Goal: Check status: Check status

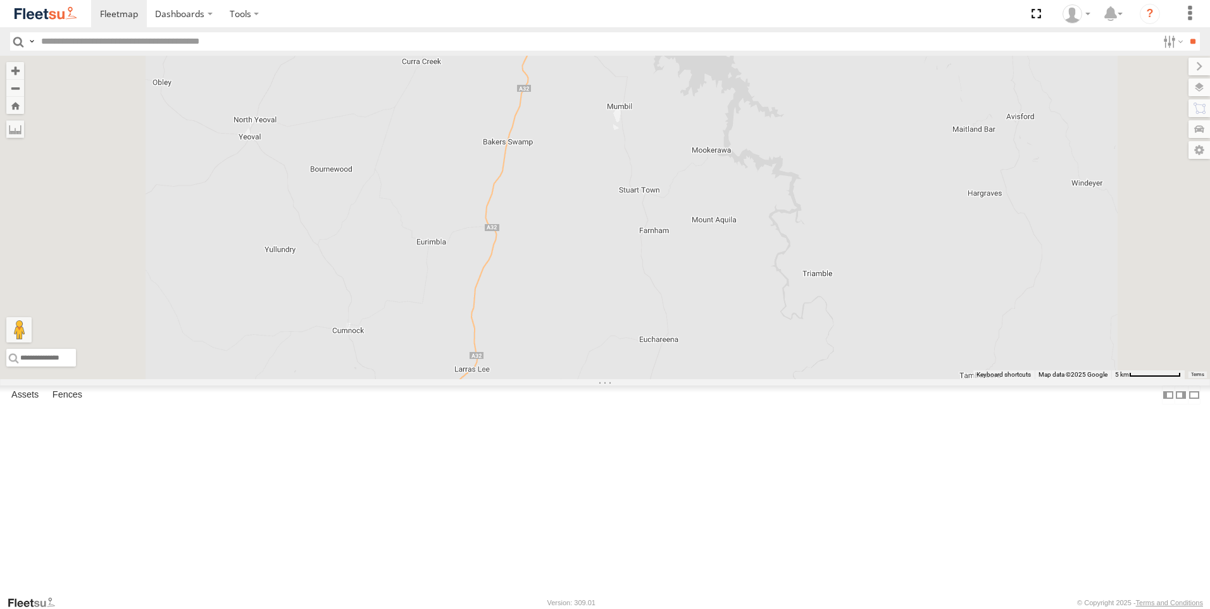
drag, startPoint x: 960, startPoint y: 370, endPoint x: 858, endPoint y: 190, distance: 206.6
click at [864, 211] on div "Rural (T08 - [PERSON_NAME]) Revesby (T07 - [PERSON_NAME]) SPARE (T04)" at bounding box center [605, 217] width 1210 height 323
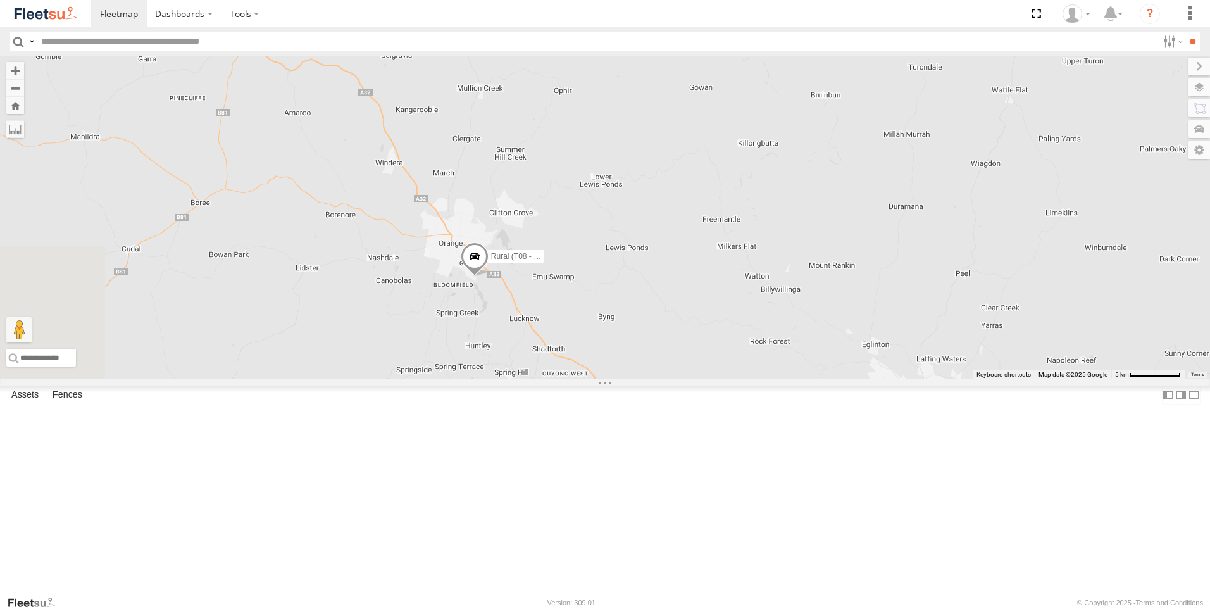
drag, startPoint x: 805, startPoint y: 378, endPoint x: 833, endPoint y: 332, distance: 54.5
click at [833, 332] on div "Rural (T08 - [PERSON_NAME]) Revesby (T07 - [PERSON_NAME]) SPARE (T04)" at bounding box center [605, 217] width 1210 height 323
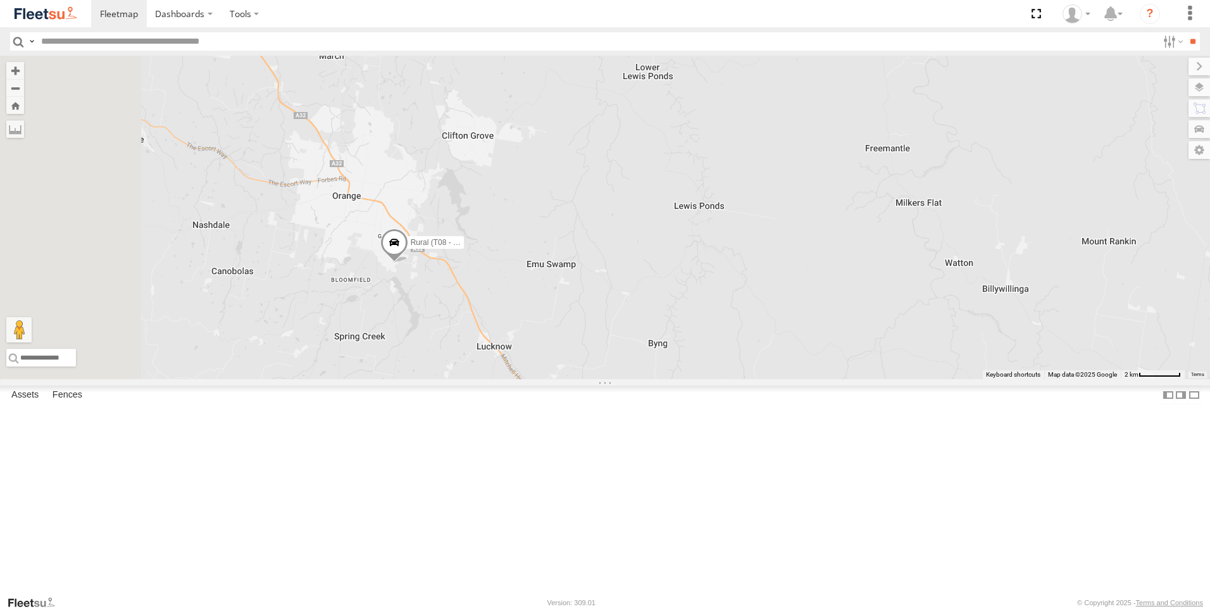
drag, startPoint x: 611, startPoint y: 380, endPoint x: 744, endPoint y: 372, distance: 133.2
click at [744, 372] on div "Rural (T08 - [PERSON_NAME]) Revesby (T07 - [PERSON_NAME]) SPARE (T04)" at bounding box center [605, 217] width 1210 height 323
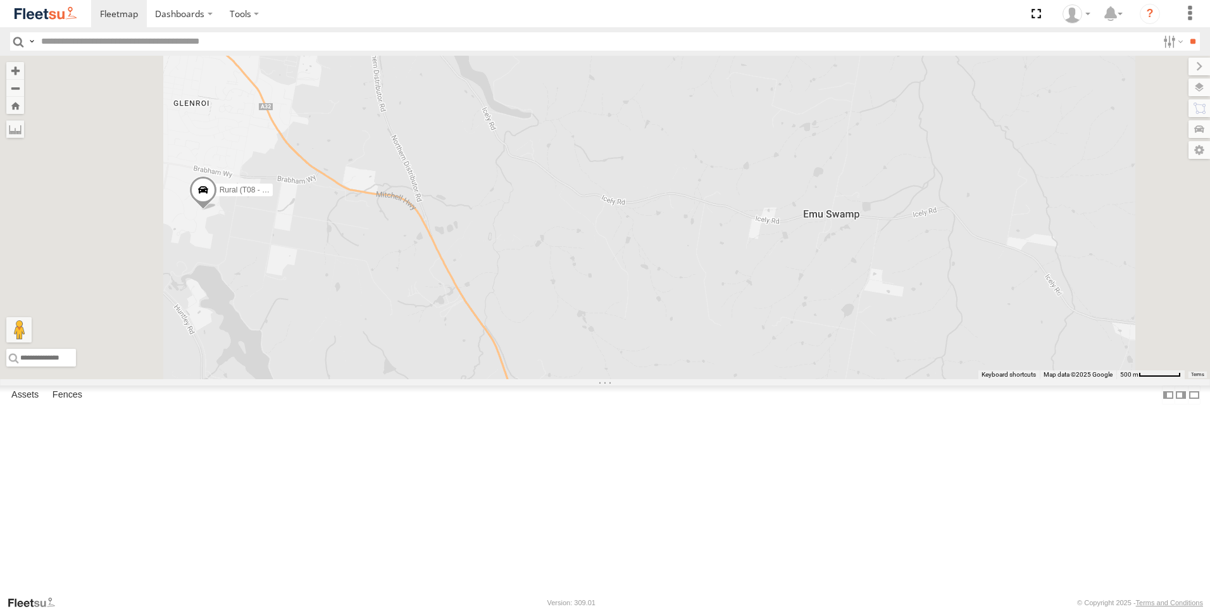
drag, startPoint x: 738, startPoint y: 334, endPoint x: 792, endPoint y: 320, distance: 55.7
click at [765, 328] on div "Rural (T08 - [PERSON_NAME]) Revesby (T07 - [PERSON_NAME]) SPARE (T04)" at bounding box center [605, 217] width 1210 height 323
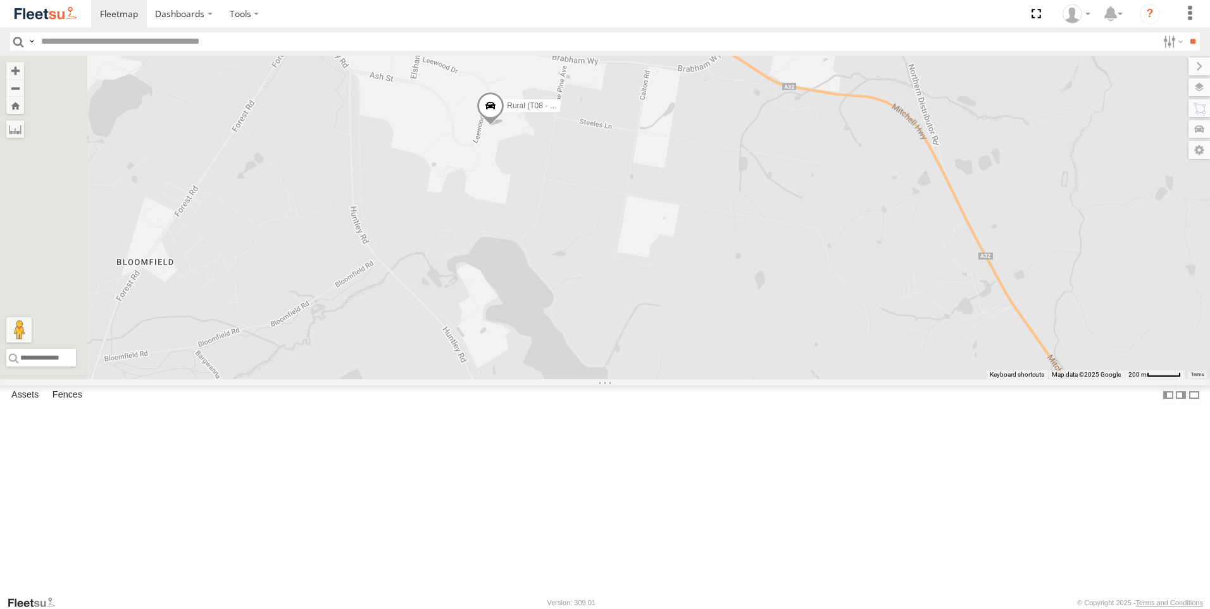
drag, startPoint x: 528, startPoint y: 330, endPoint x: 899, endPoint y: 307, distance: 371.0
click at [899, 307] on div "Rural (T08 - [PERSON_NAME]) Revesby (T07 - [PERSON_NAME]) SPARE (T04)" at bounding box center [605, 217] width 1210 height 323
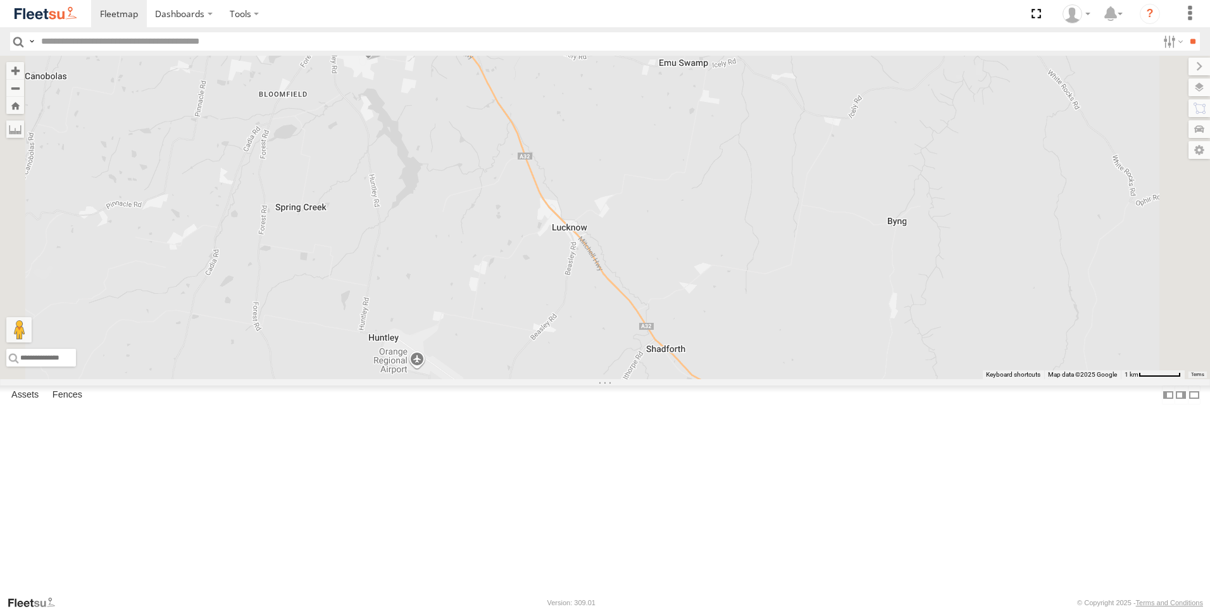
drag, startPoint x: 815, startPoint y: 370, endPoint x: 557, endPoint y: 148, distance: 340.6
click at [665, 179] on div "Rural (T08 - [PERSON_NAME])" at bounding box center [605, 217] width 1210 height 323
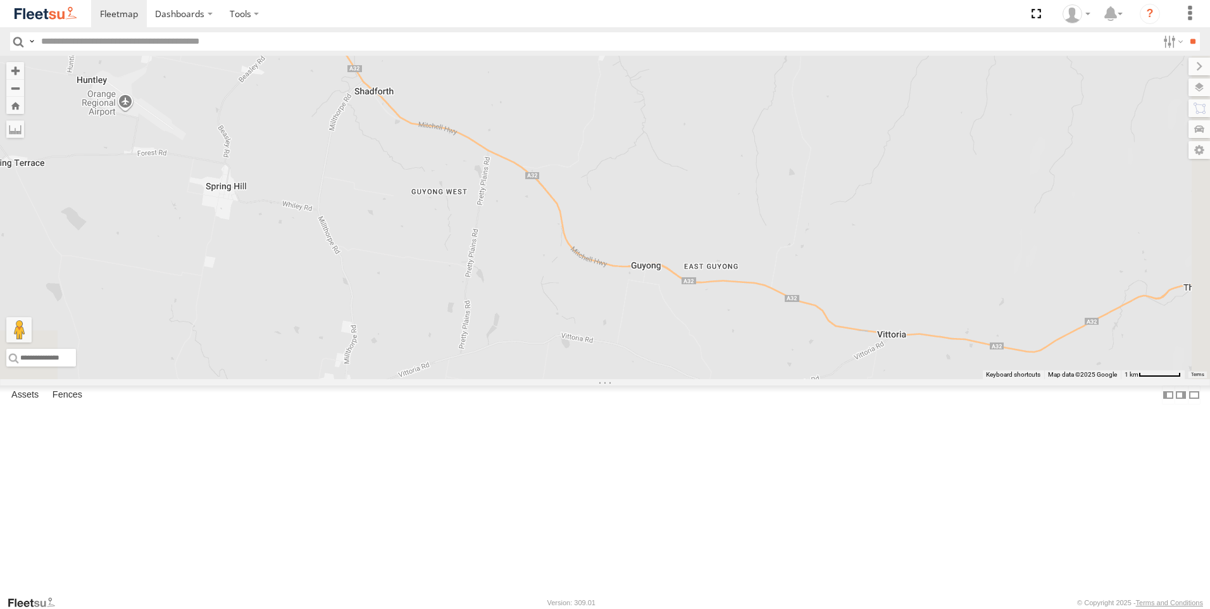
click at [851, 327] on div "Rural (T08 - [PERSON_NAME])" at bounding box center [605, 217] width 1210 height 323
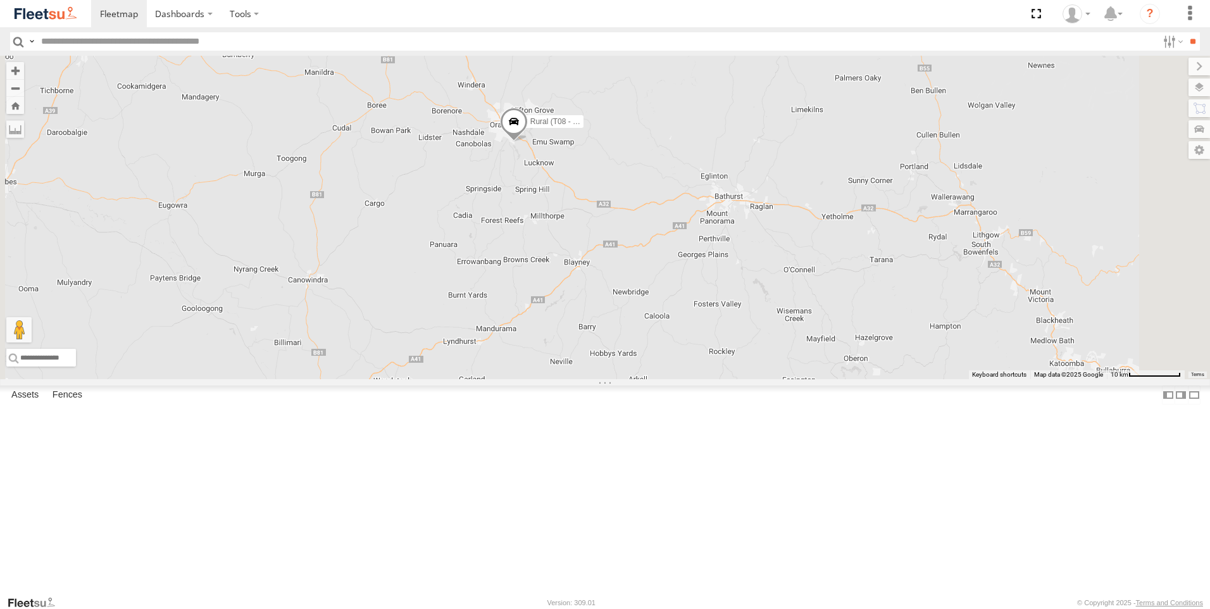
drag, startPoint x: 871, startPoint y: 278, endPoint x: 749, endPoint y: 270, distance: 121.8
click at [749, 270] on div "Rural (T08 - [PERSON_NAME])" at bounding box center [605, 217] width 1210 height 323
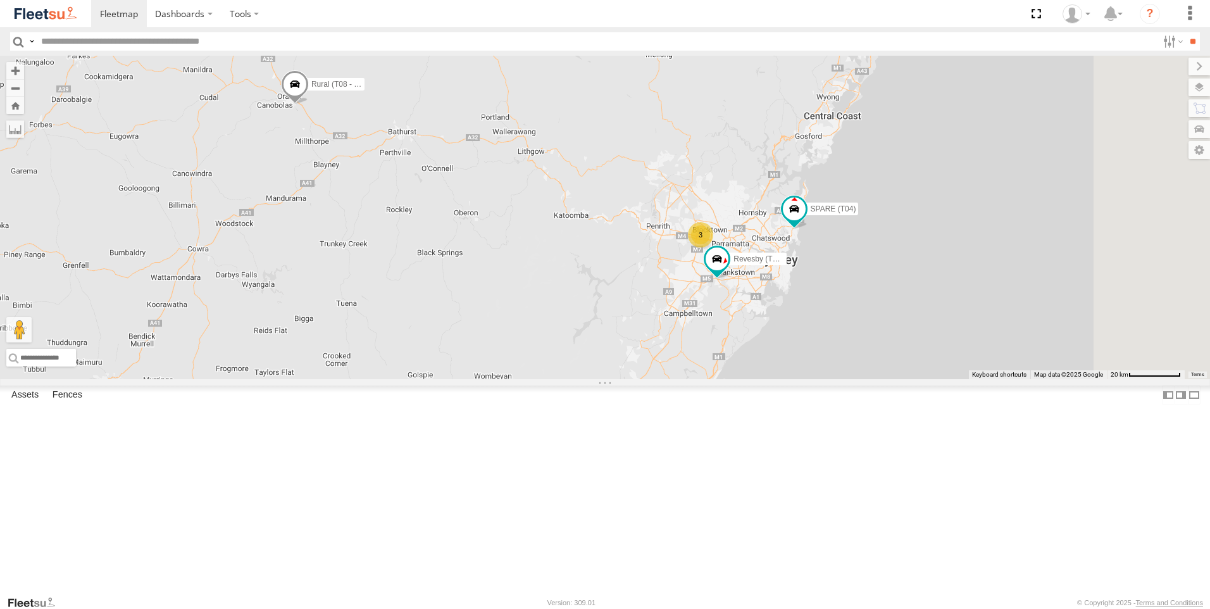
drag, startPoint x: 955, startPoint y: 347, endPoint x: 698, endPoint y: 290, distance: 263.3
click at [698, 290] on div "Rural (T08 - [PERSON_NAME]) 3 Revesby (T07 - [PERSON_NAME]) SPARE (T04)" at bounding box center [605, 217] width 1210 height 323
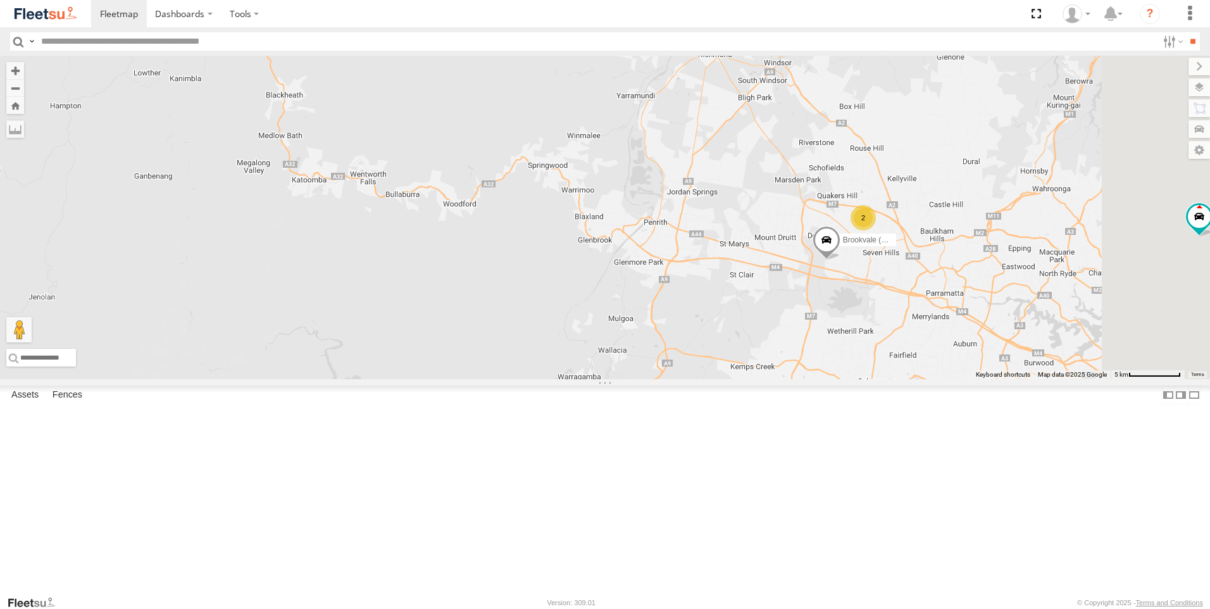
drag, startPoint x: 761, startPoint y: 302, endPoint x: 503, endPoint y: 250, distance: 262.8
click at [535, 256] on div "Rural (T08 - [PERSON_NAME]) Revesby (T07 - [PERSON_NAME]) SPARE (T04) [GEOGRAPH…" at bounding box center [605, 217] width 1210 height 323
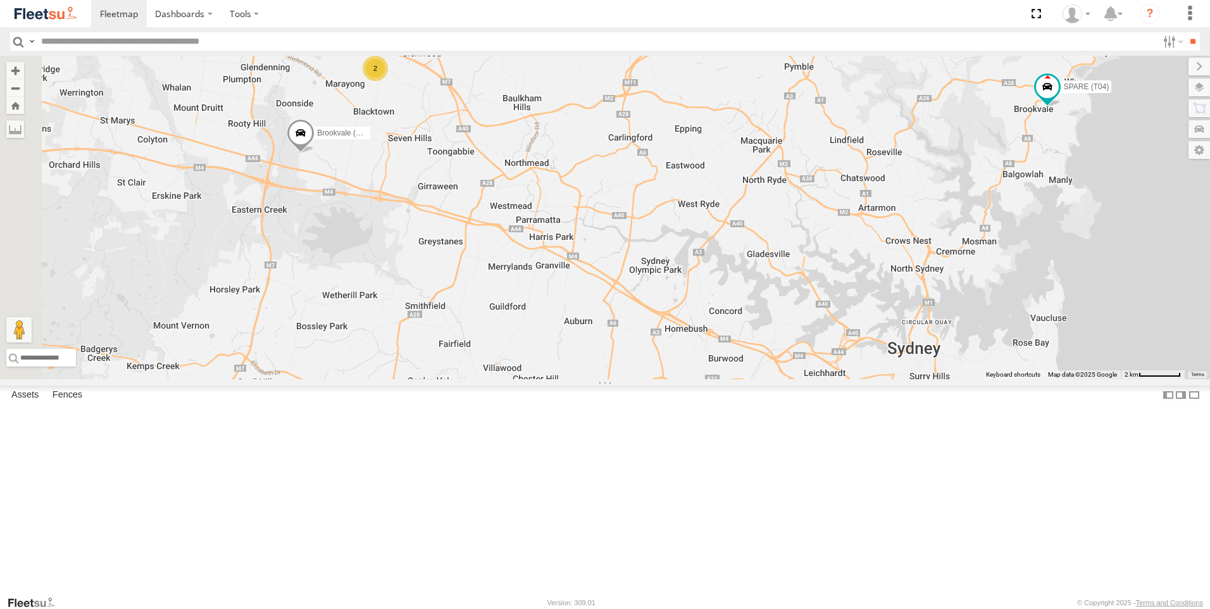
drag, startPoint x: 559, startPoint y: 247, endPoint x: 696, endPoint y: 214, distance: 140.1
click at [696, 214] on div "Rural (T08 - [PERSON_NAME]) Revesby (T07 - [PERSON_NAME]) SPARE (T04) [GEOGRAPH…" at bounding box center [605, 217] width 1210 height 323
